Goal: Task Accomplishment & Management: Use online tool/utility

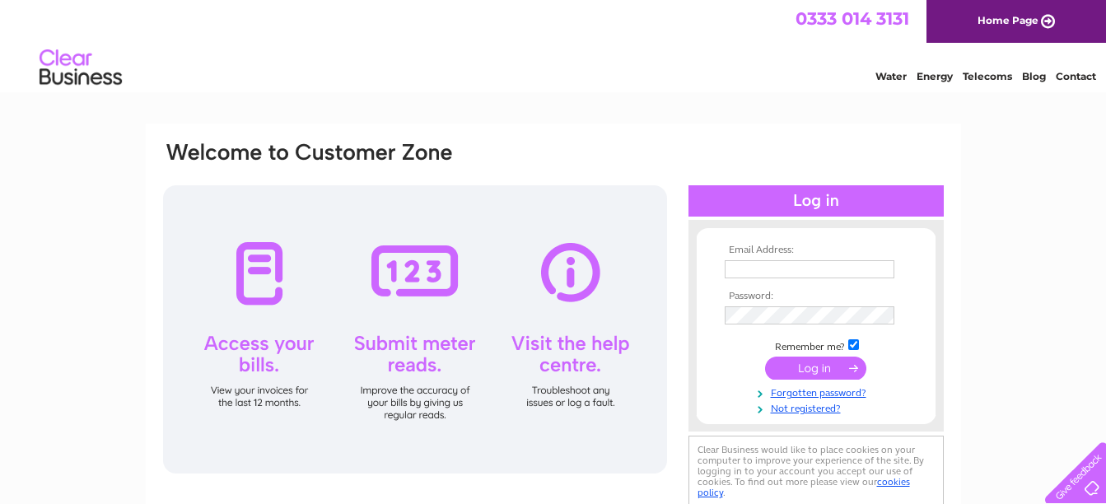
type input "jane.derham@virgin.net"
click at [834, 365] on input "submit" at bounding box center [815, 368] width 101 height 23
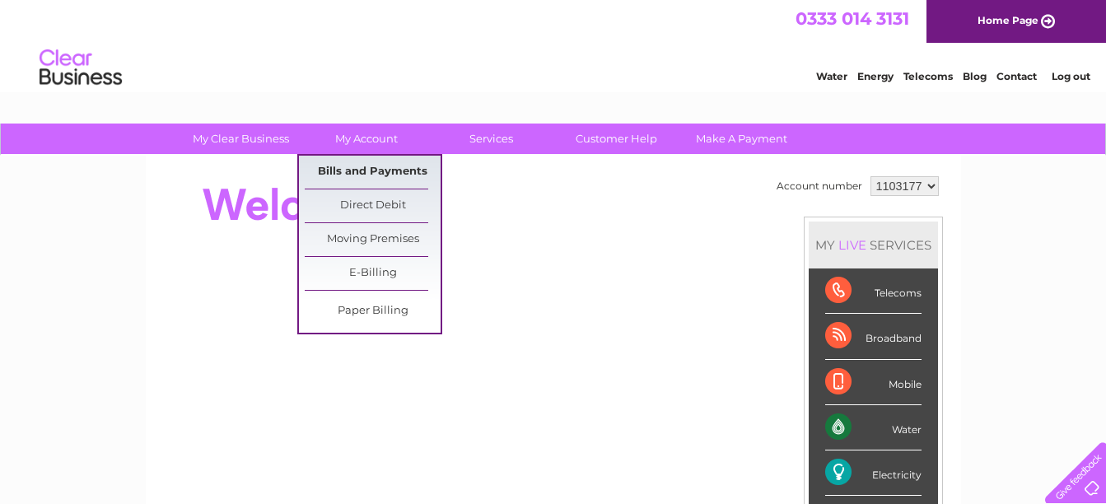
click at [387, 170] on link "Bills and Payments" at bounding box center [373, 172] width 136 height 33
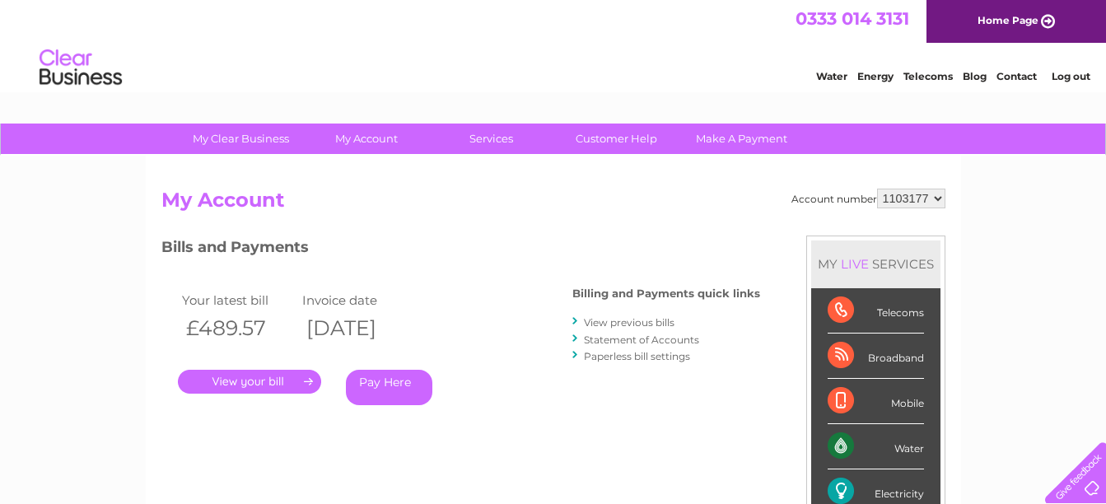
click at [621, 324] on link "View previous bills" at bounding box center [629, 322] width 91 height 12
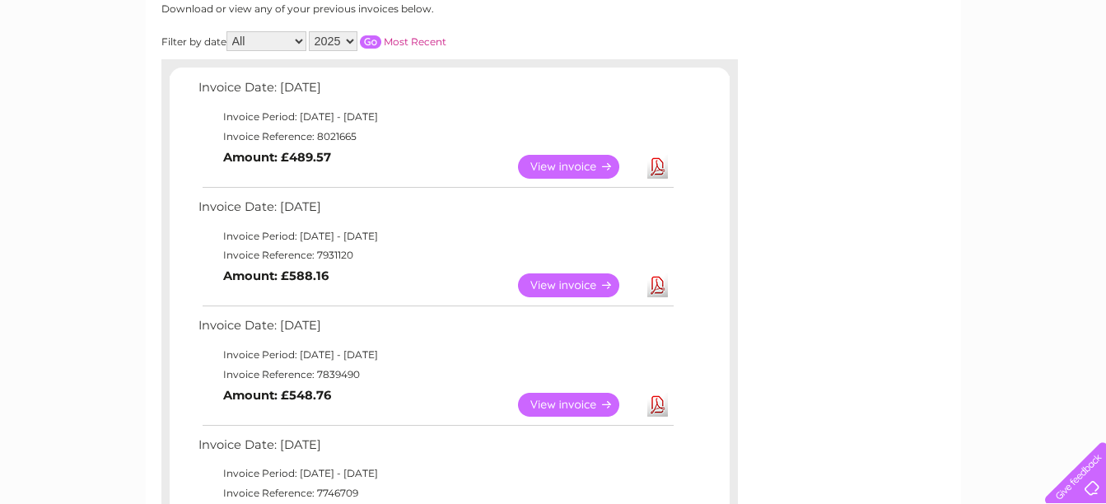
scroll to position [247, 0]
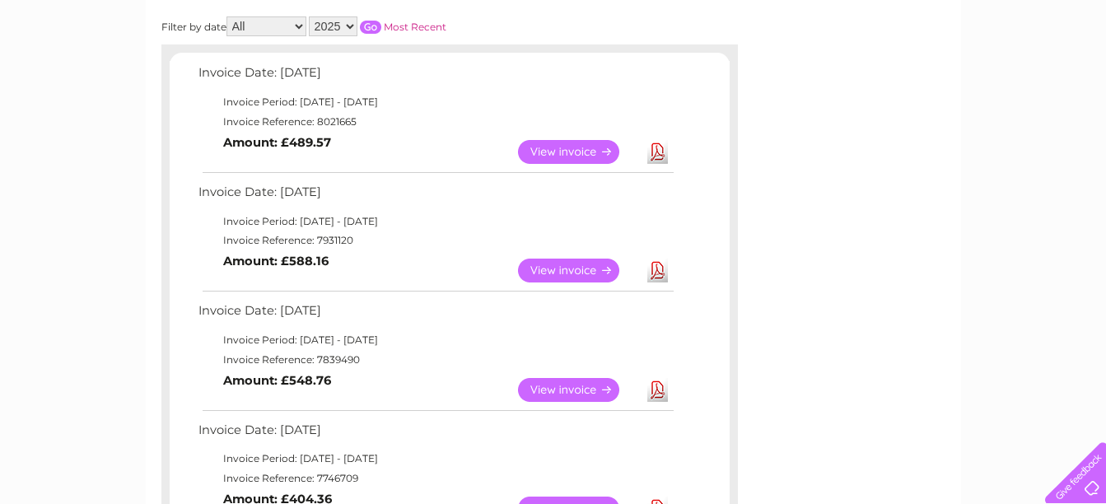
click at [582, 156] on link "View" at bounding box center [578, 152] width 121 height 24
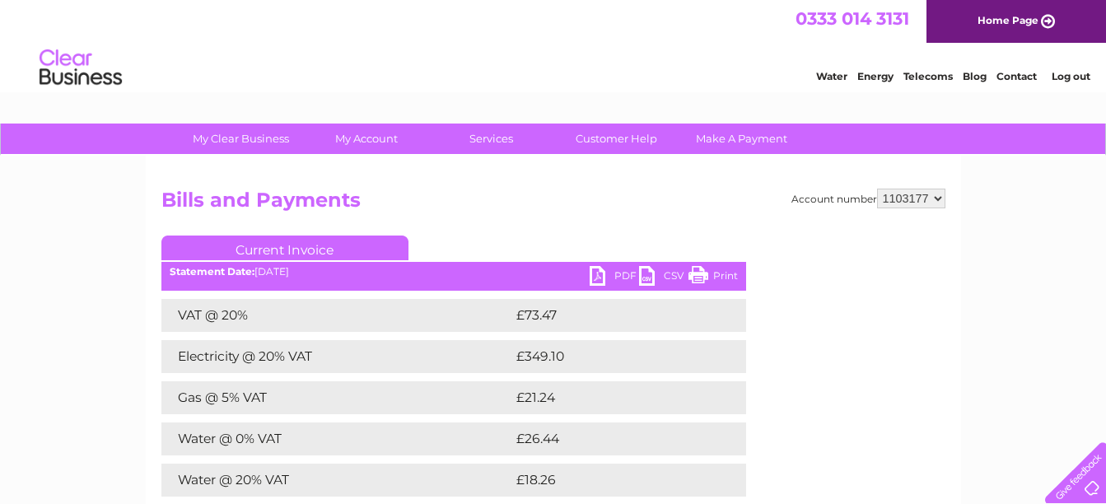
click at [600, 272] on link "PDF" at bounding box center [614, 278] width 49 height 24
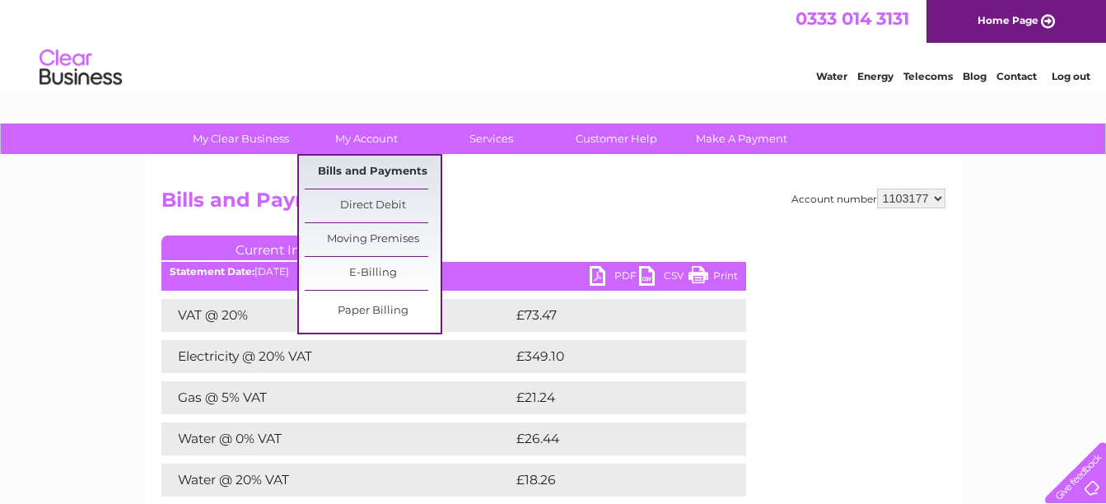
click at [383, 168] on link "Bills and Payments" at bounding box center [373, 172] width 136 height 33
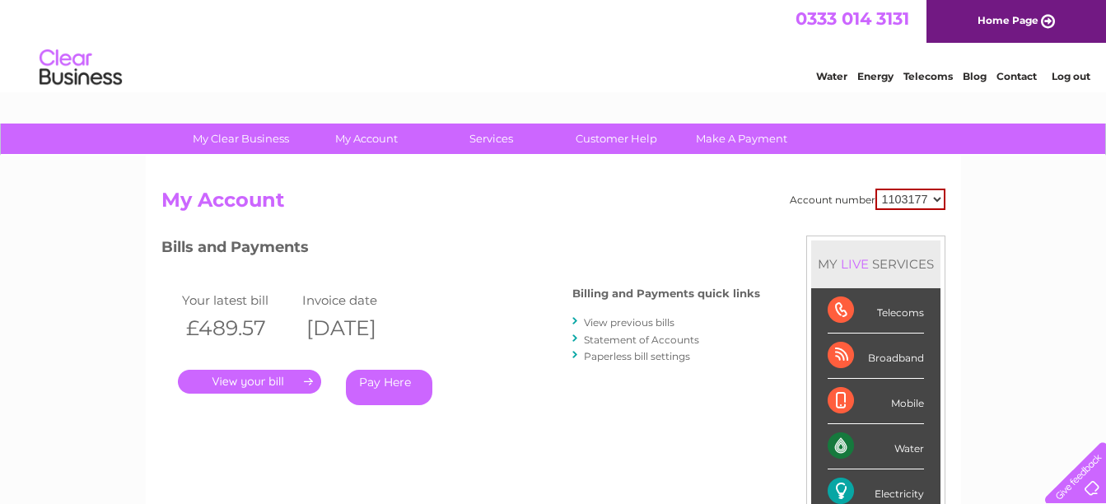
click at [614, 319] on link "View previous bills" at bounding box center [629, 322] width 91 height 12
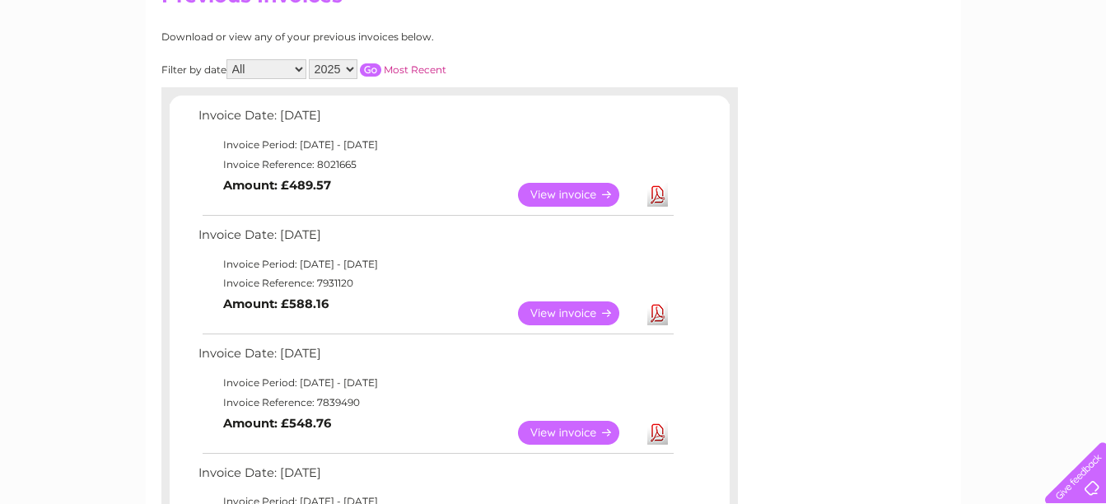
scroll to position [233, 0]
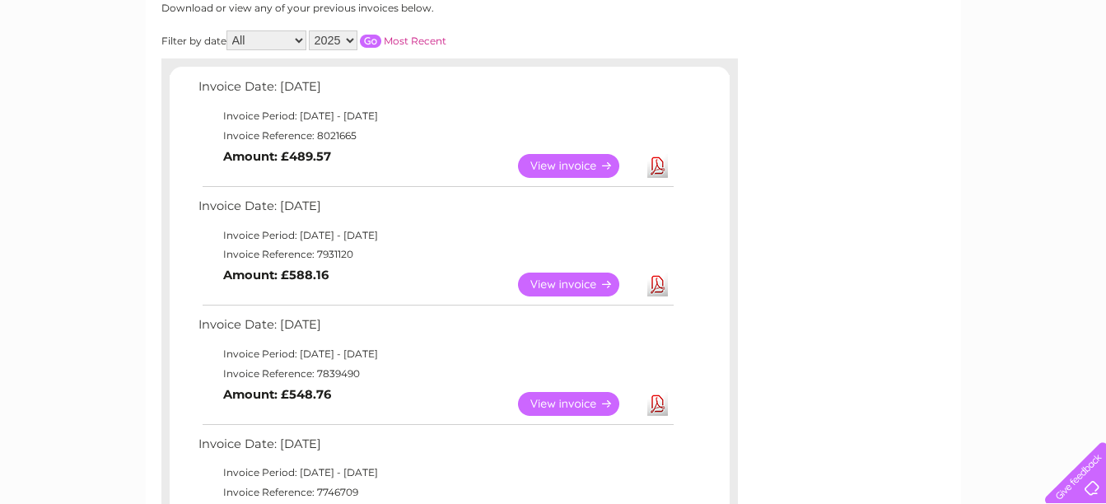
click at [555, 284] on link "View" at bounding box center [578, 285] width 121 height 24
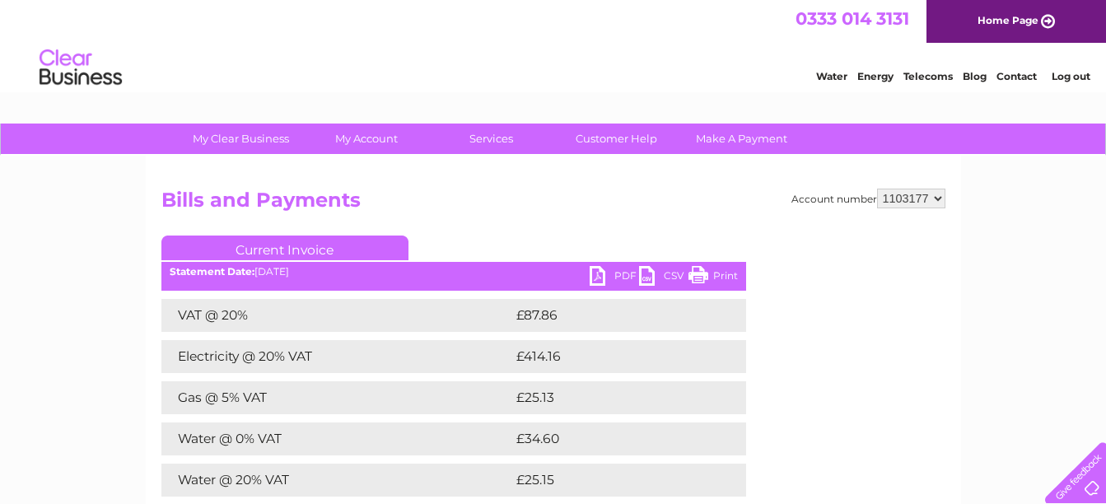
click at [616, 278] on link "PDF" at bounding box center [614, 278] width 49 height 24
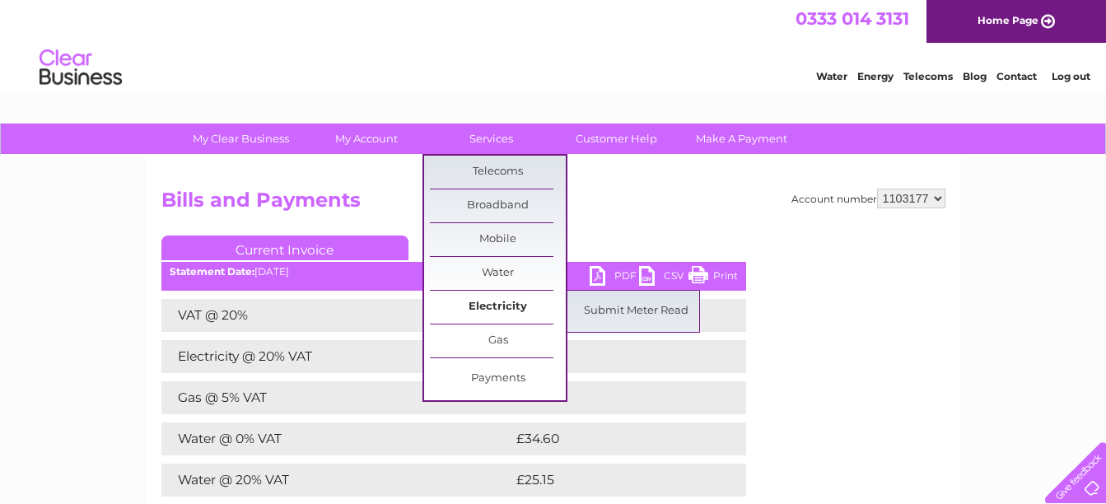
click at [491, 306] on link "Electricity" at bounding box center [498, 307] width 136 height 33
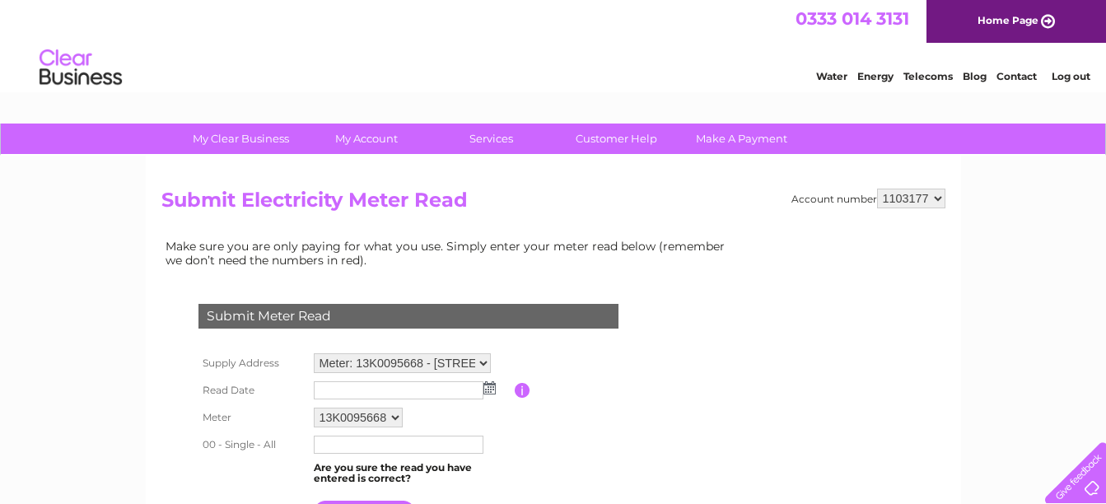
click at [492, 393] on img at bounding box center [489, 387] width 12 height 13
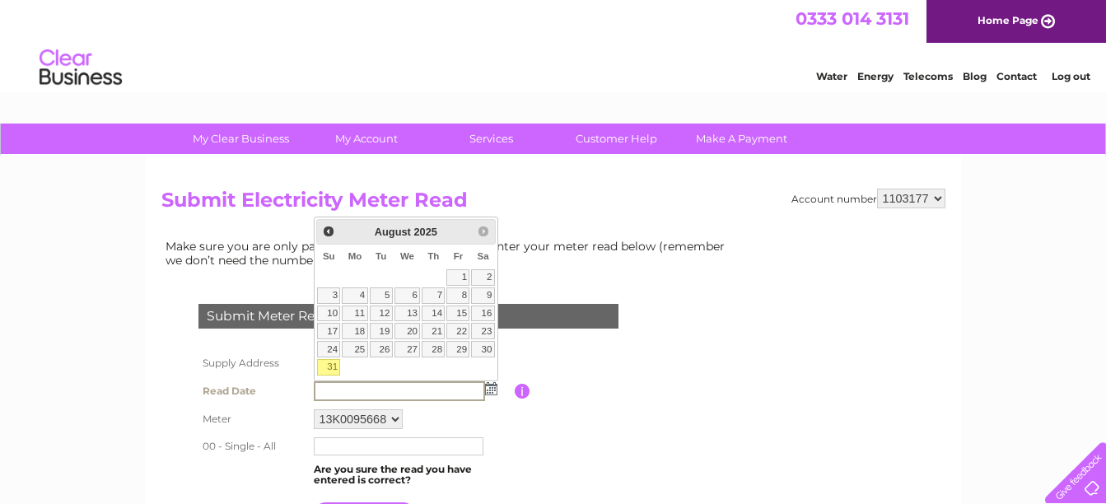
click at [330, 366] on link "31" at bounding box center [328, 367] width 23 height 16
type input "[DATE]"
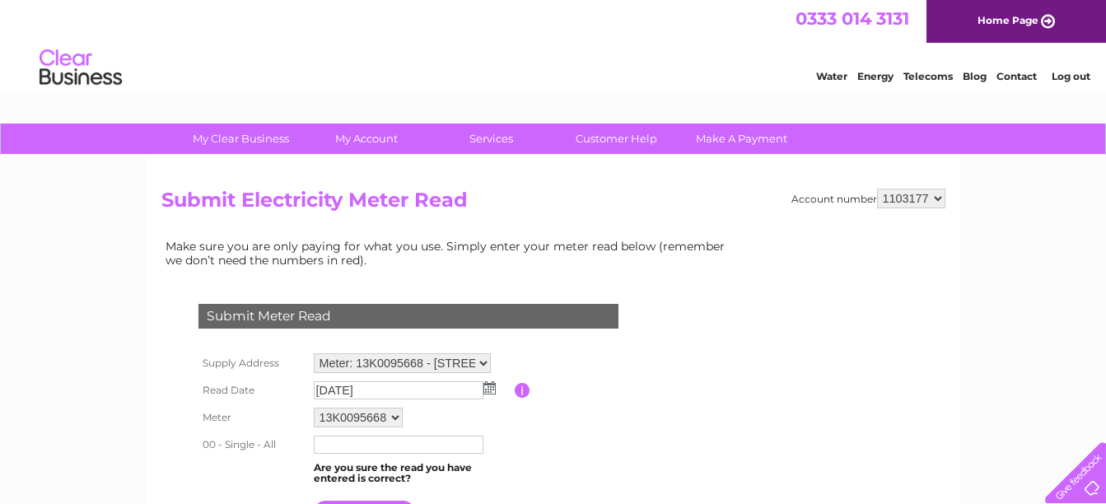
click at [420, 446] on input "text" at bounding box center [399, 445] width 170 height 18
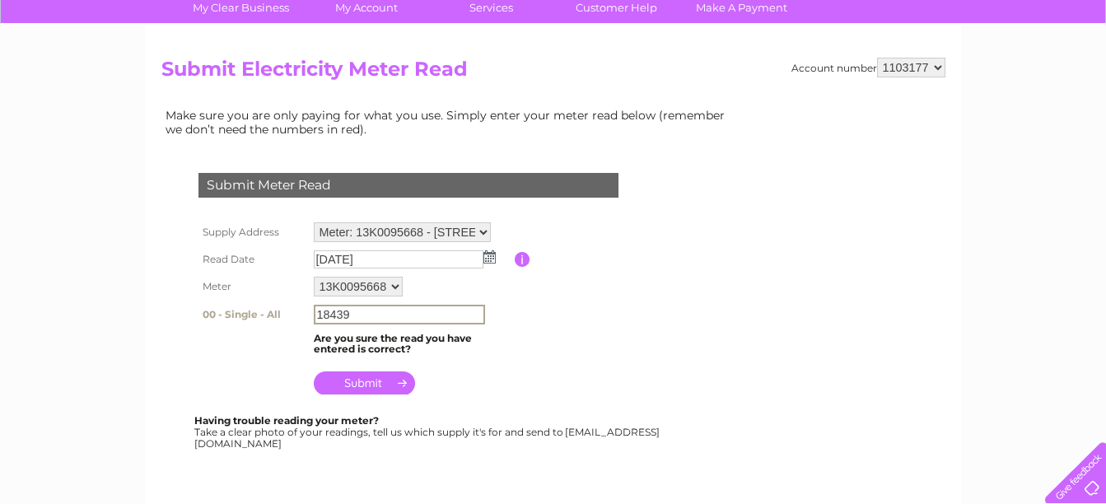
scroll to position [138, 0]
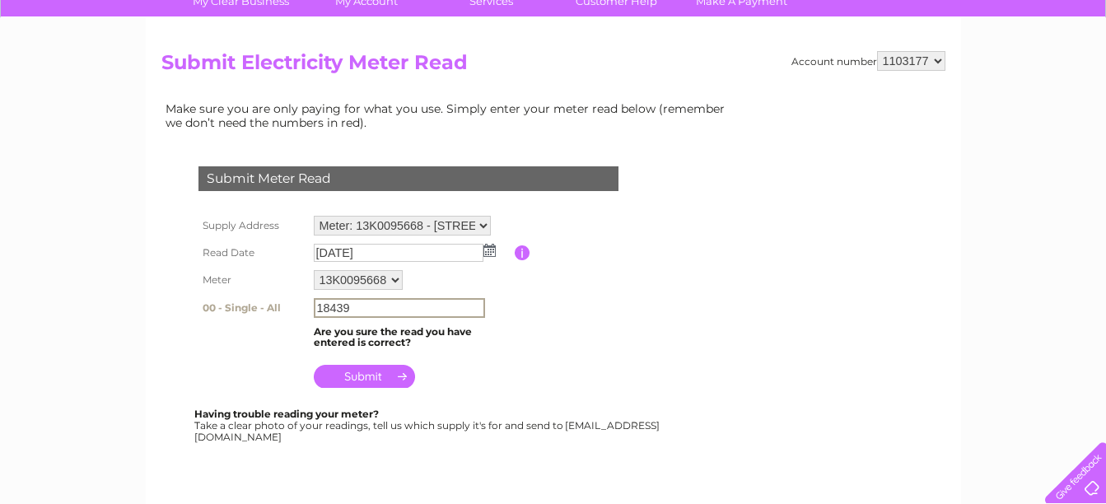
type input "18439"
click at [390, 376] on input "submit" at bounding box center [364, 374] width 101 height 23
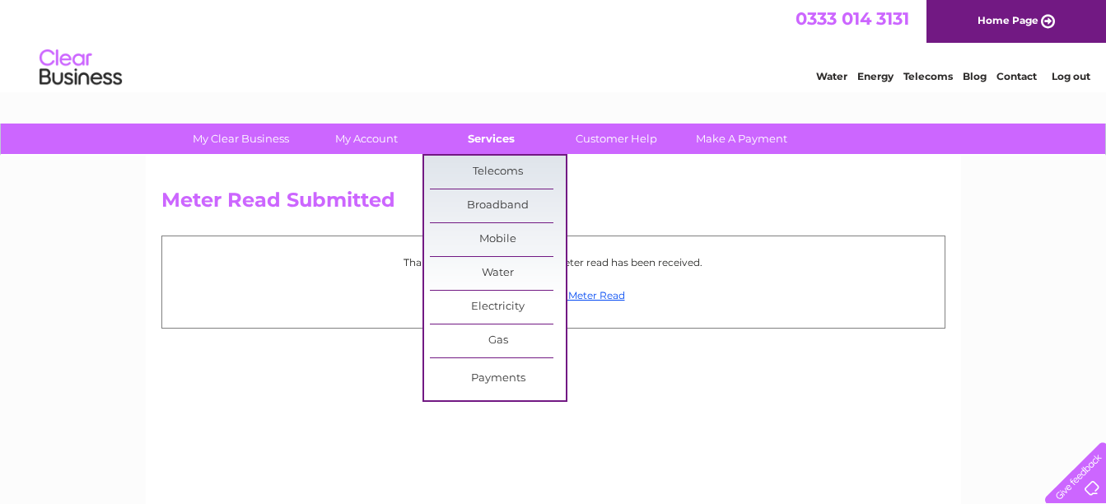
click at [506, 140] on link "Services" at bounding box center [491, 139] width 136 height 30
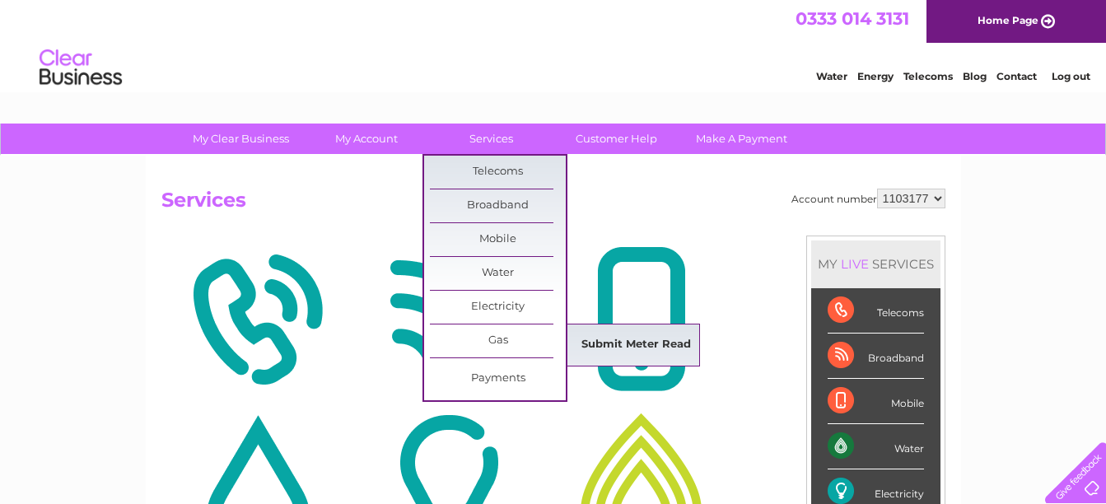
click at [579, 341] on link "Submit Meter Read" at bounding box center [636, 345] width 136 height 33
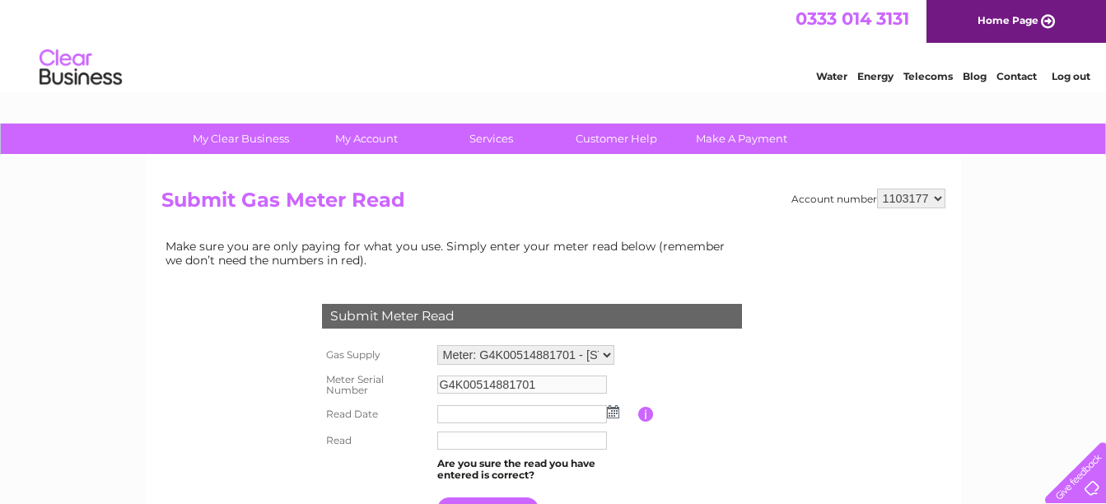
click at [614, 409] on img at bounding box center [613, 411] width 12 height 13
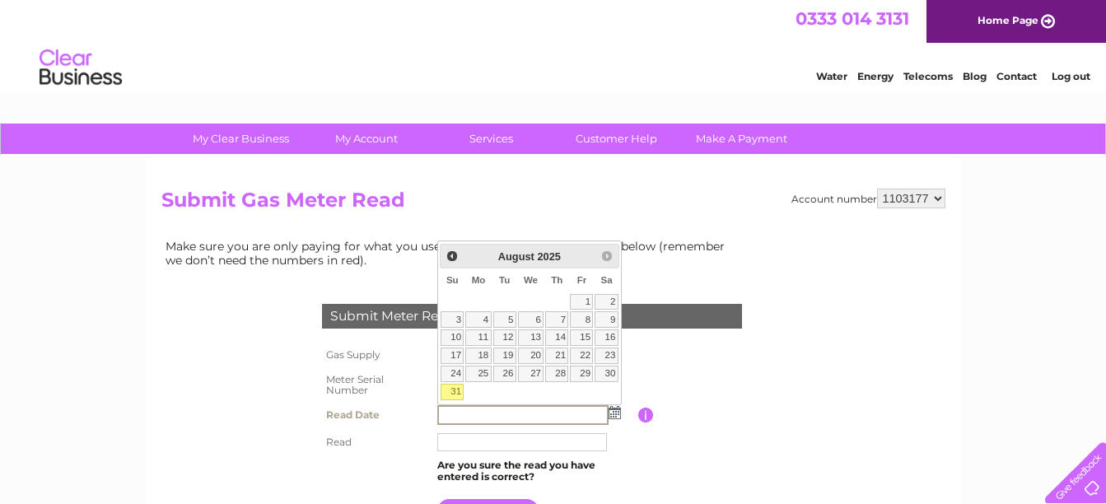
click at [451, 390] on link "31" at bounding box center [452, 392] width 23 height 16
type input "2025/08/31"
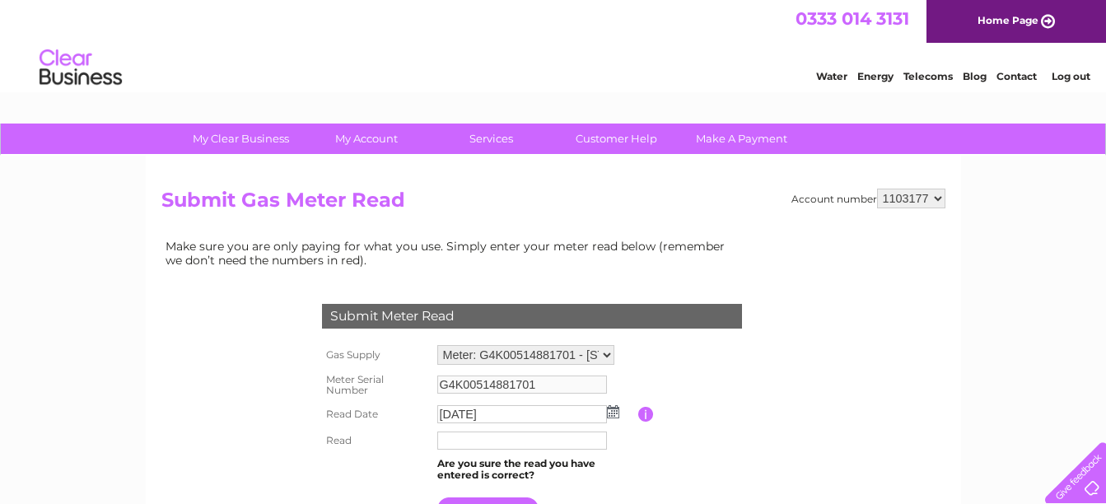
click at [492, 442] on input "text" at bounding box center [522, 441] width 170 height 18
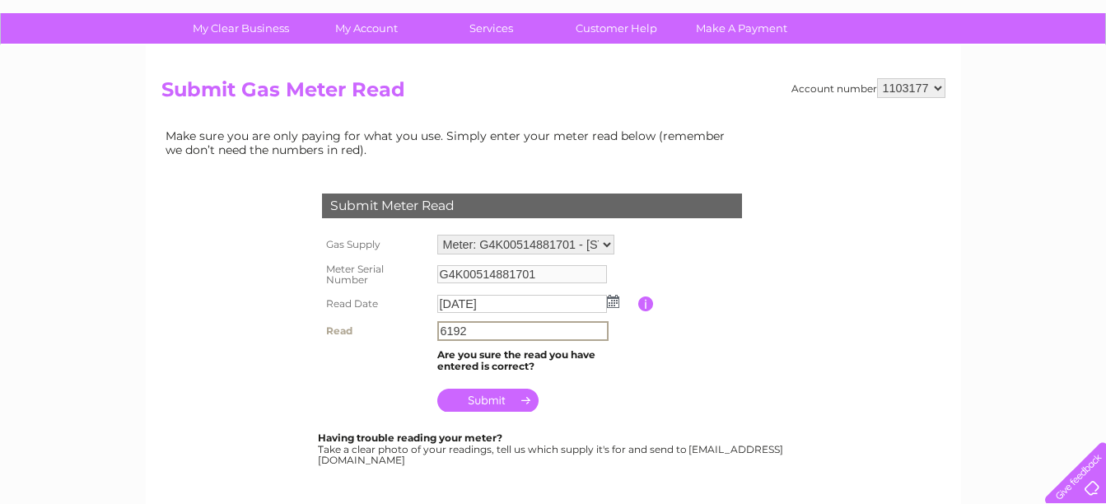
scroll to position [124, 0]
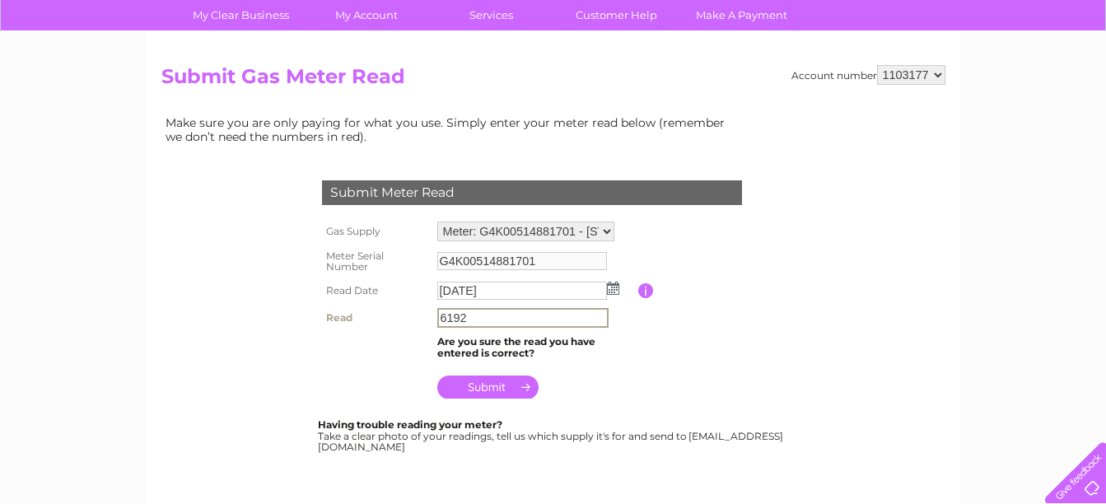
type input "6192"
click at [514, 381] on input "submit" at bounding box center [487, 387] width 101 height 23
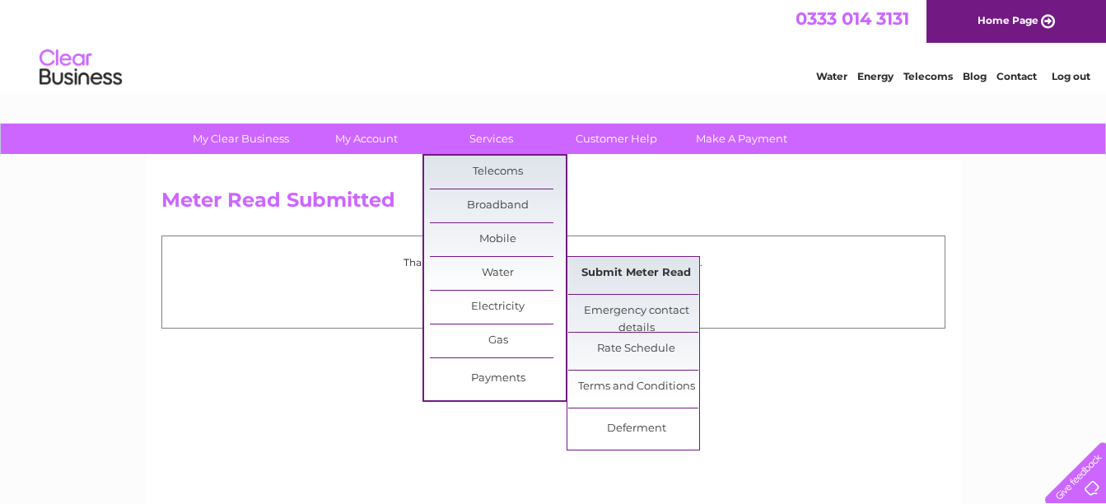
click at [606, 276] on link "Submit Meter Read" at bounding box center [636, 273] width 136 height 33
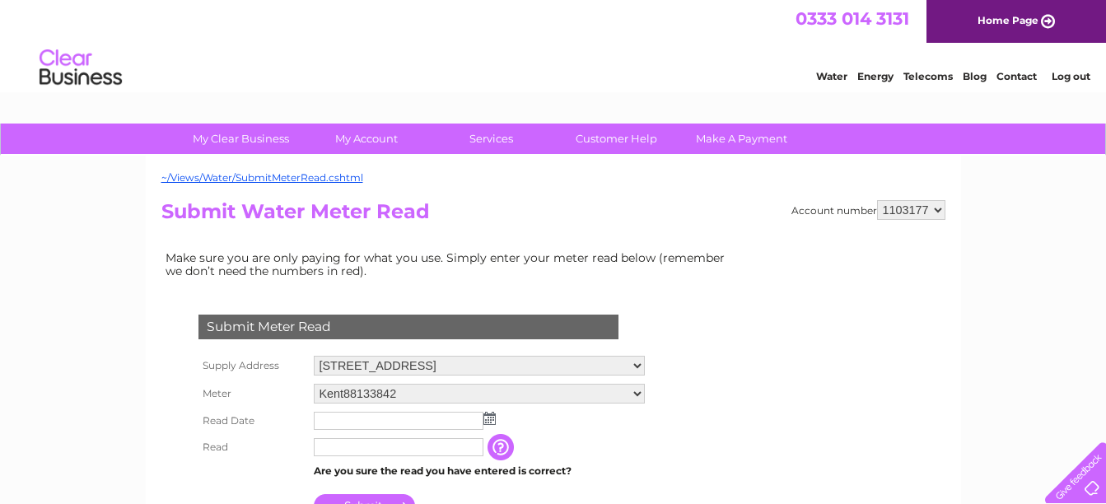
click at [488, 415] on img at bounding box center [489, 418] width 12 height 13
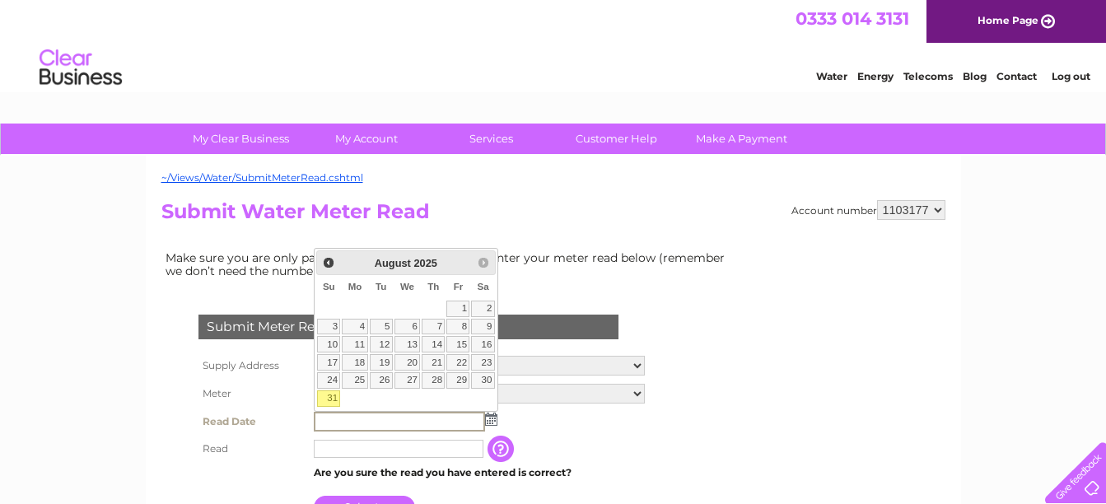
click at [332, 399] on link "31" at bounding box center [328, 398] width 23 height 16
type input "[DATE]"
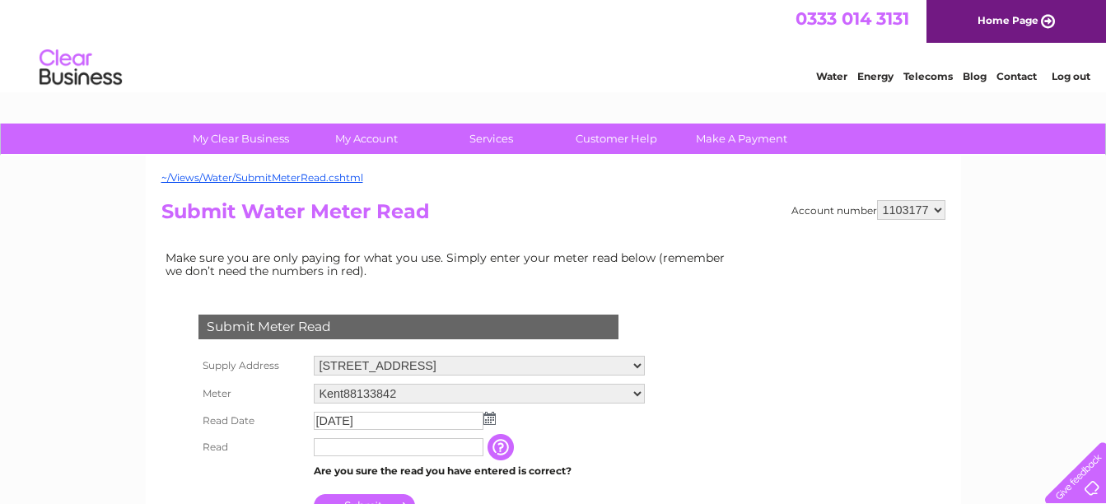
click at [340, 446] on input "text" at bounding box center [399, 447] width 170 height 18
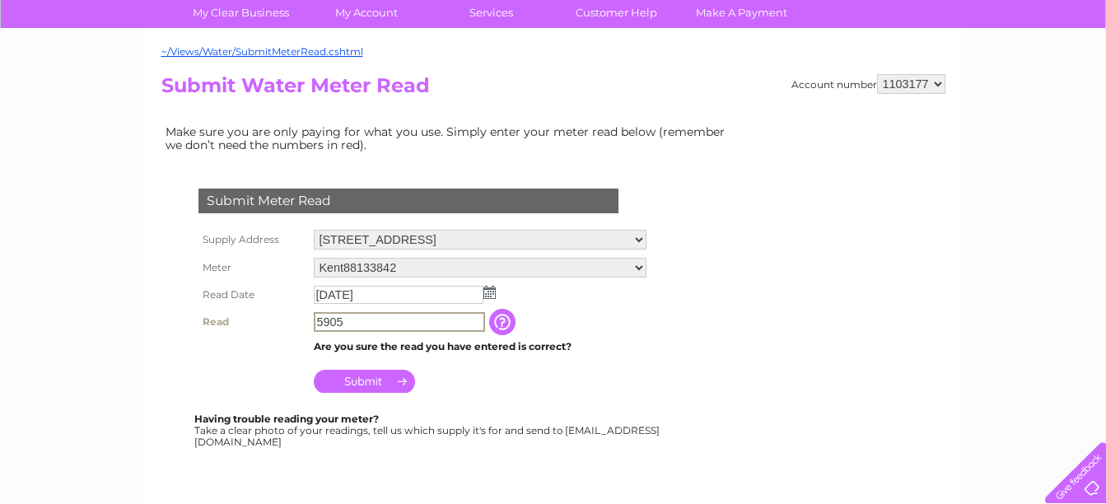
scroll to position [138, 0]
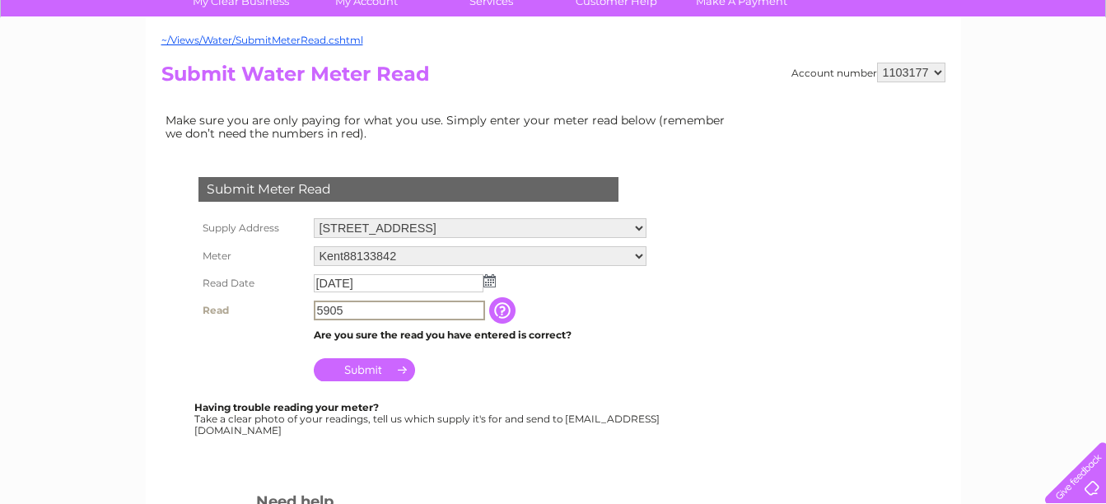
type input "5905"
click at [385, 373] on input "Submit" at bounding box center [364, 369] width 101 height 23
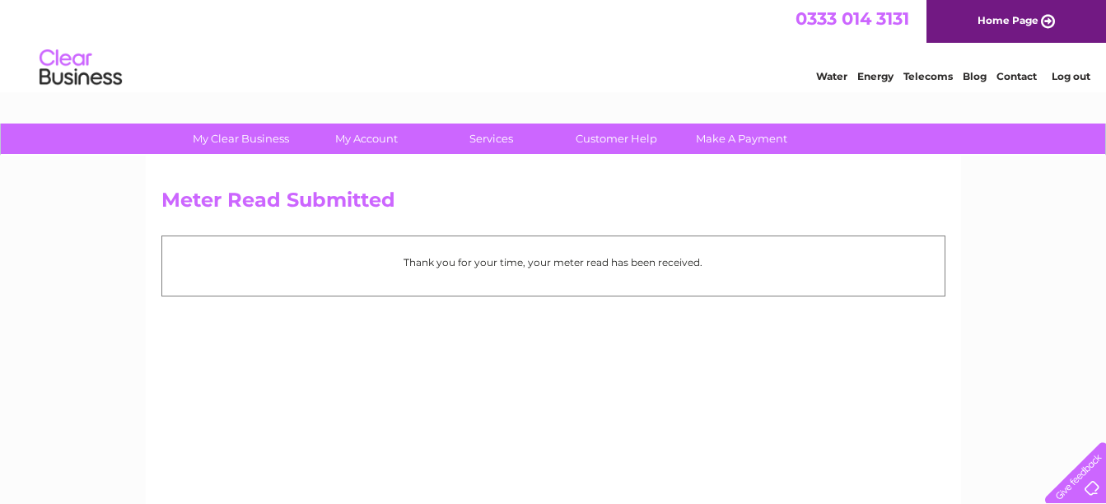
click at [1067, 77] on link "Log out" at bounding box center [1071, 76] width 39 height 12
